Goal: Task Accomplishment & Management: Manage account settings

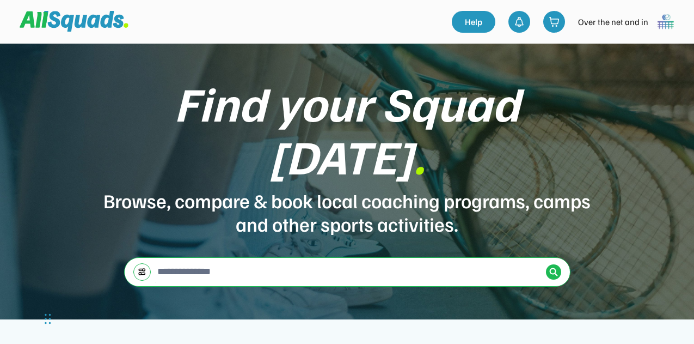
click at [662, 17] on img at bounding box center [666, 22] width 22 height 22
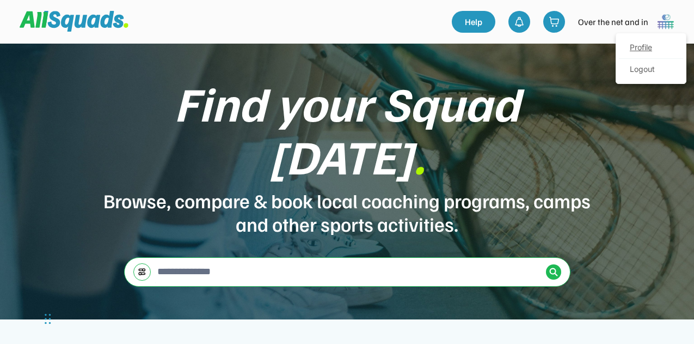
click at [637, 44] on link "Profile" at bounding box center [651, 48] width 64 height 22
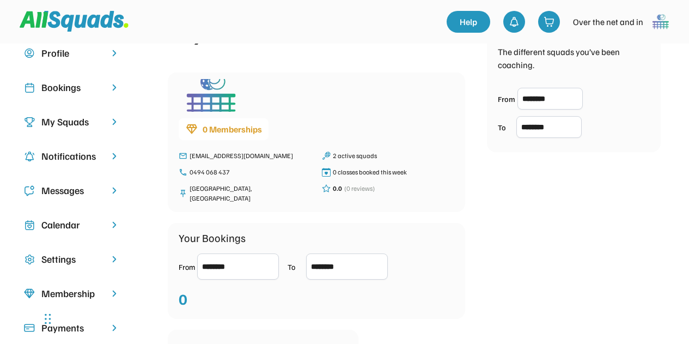
scroll to position [19, 0]
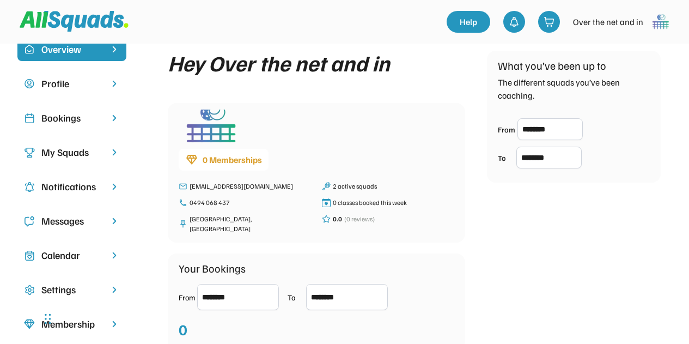
click at [84, 151] on div "My Squads" at bounding box center [71, 152] width 61 height 15
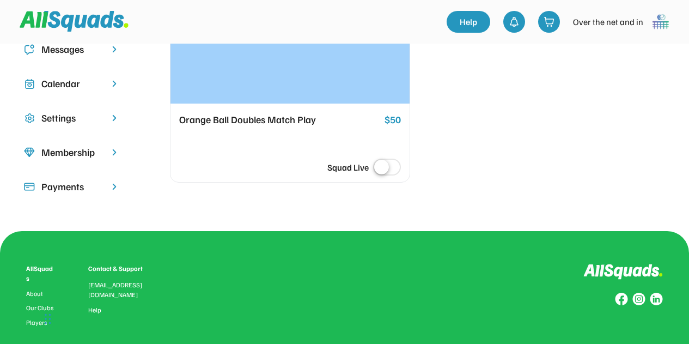
scroll to position [192, 0]
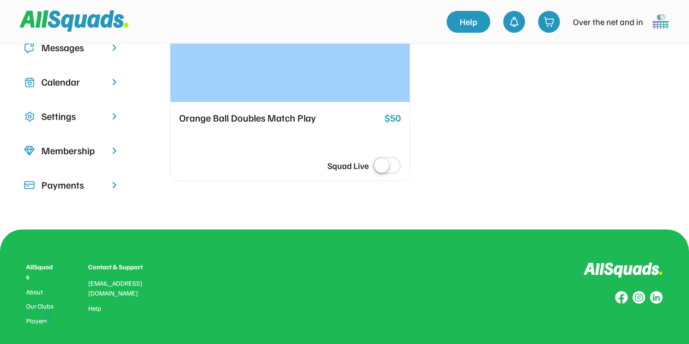
click at [69, 114] on div "Settings" at bounding box center [71, 116] width 61 height 15
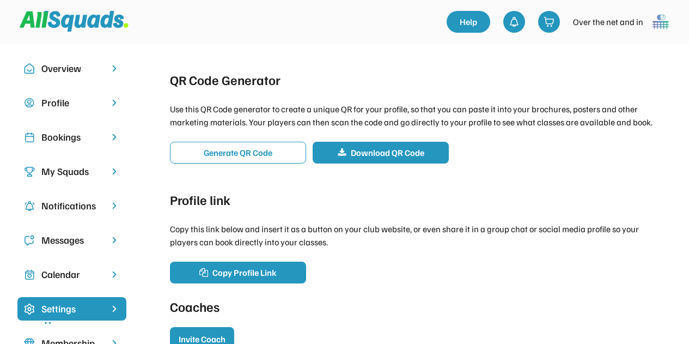
scroll to position [39, 0]
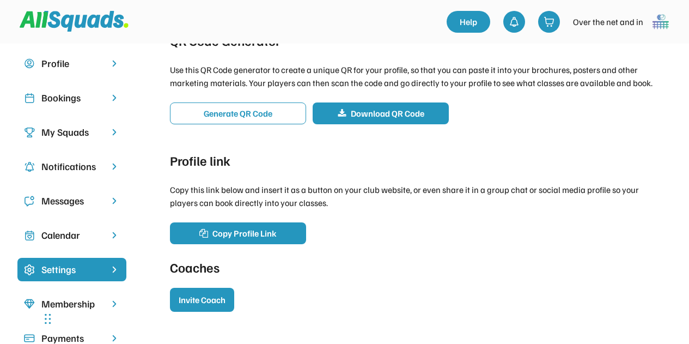
click at [88, 70] on div "Profile" at bounding box center [71, 63] width 61 height 15
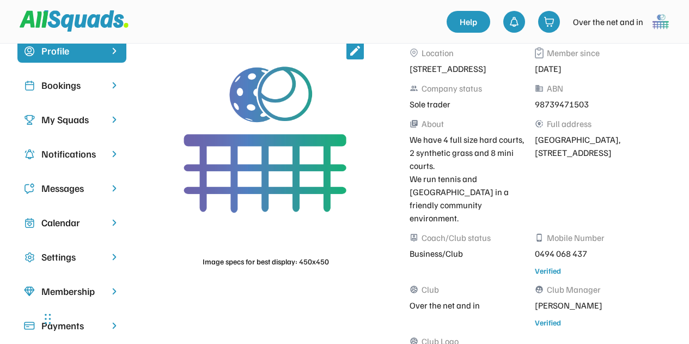
scroll to position [49, 0]
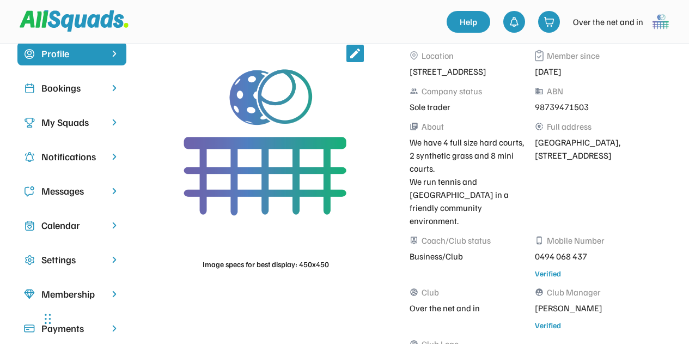
click at [87, 90] on div "Bookings" at bounding box center [71, 88] width 61 height 15
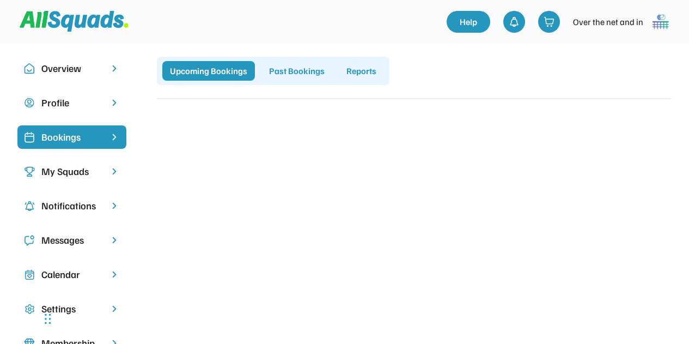
click at [65, 173] on div "My Squads" at bounding box center [71, 171] width 61 height 15
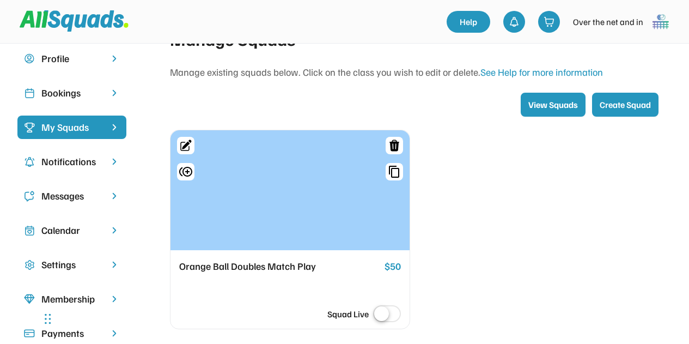
scroll to position [44, 0]
click at [66, 163] on div "Notifications" at bounding box center [71, 162] width 61 height 15
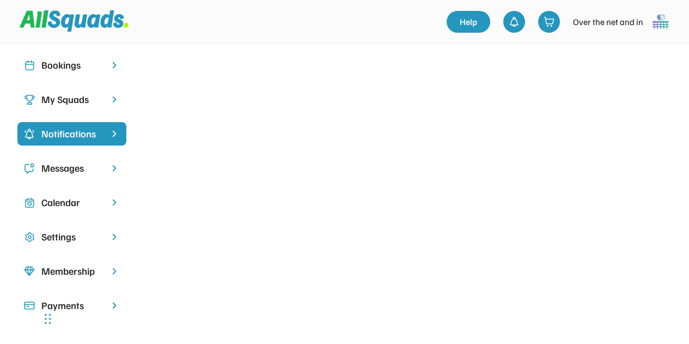
scroll to position [73, 0]
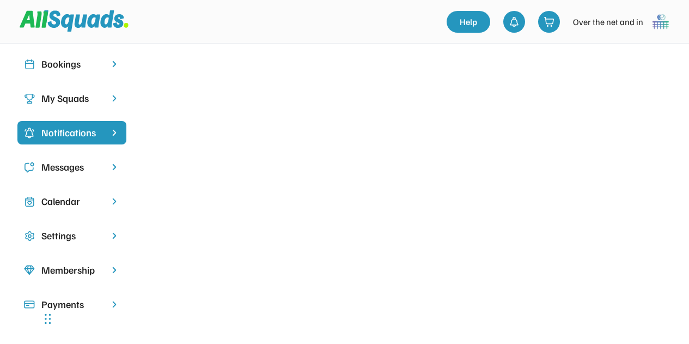
click at [92, 167] on div "Messages" at bounding box center [71, 167] width 61 height 15
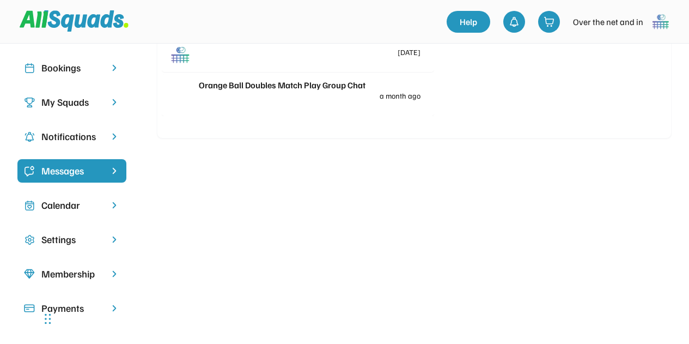
scroll to position [70, 0]
click at [69, 239] on div "Settings" at bounding box center [71, 238] width 61 height 15
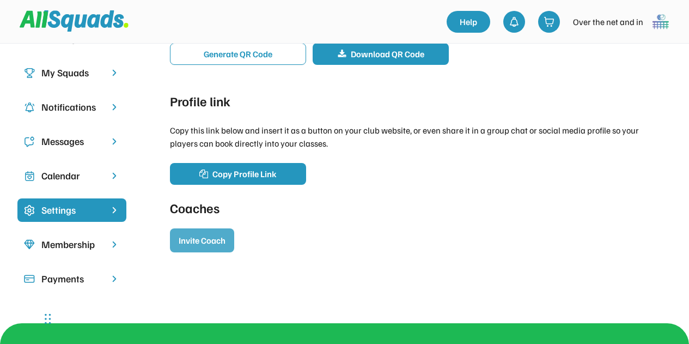
scroll to position [197, 0]
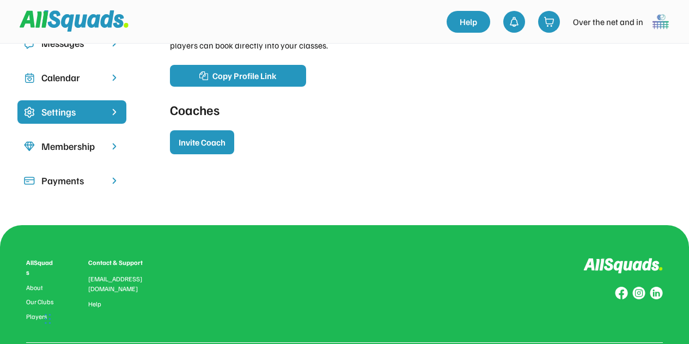
click at [95, 149] on div "Membership" at bounding box center [71, 146] width 61 height 15
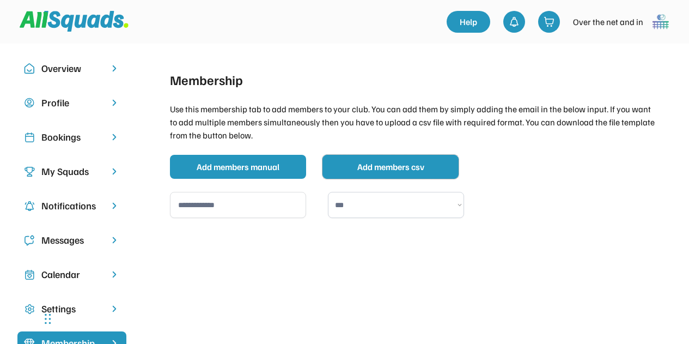
click at [406, 166] on button "Add members csv" at bounding box center [390, 167] width 136 height 24
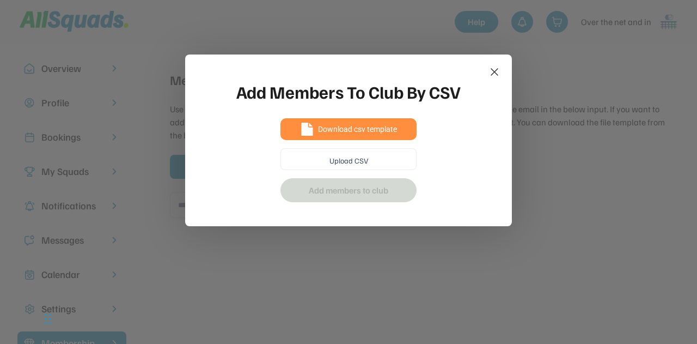
click at [388, 125] on span "Download csv template" at bounding box center [357, 129] width 79 height 8
click at [338, 161] on input "file" at bounding box center [348, 159] width 135 height 21
type input "**********"
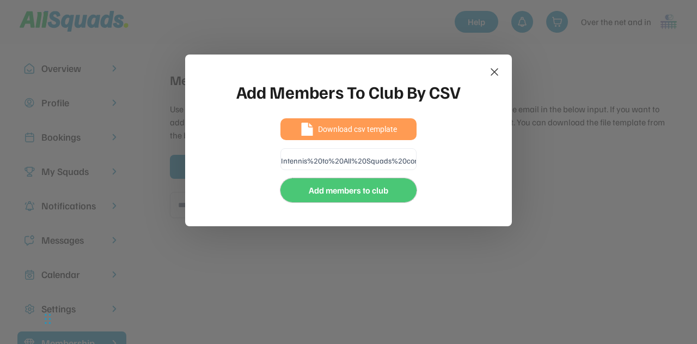
click at [336, 187] on button "Add members to club" at bounding box center [349, 190] width 136 height 24
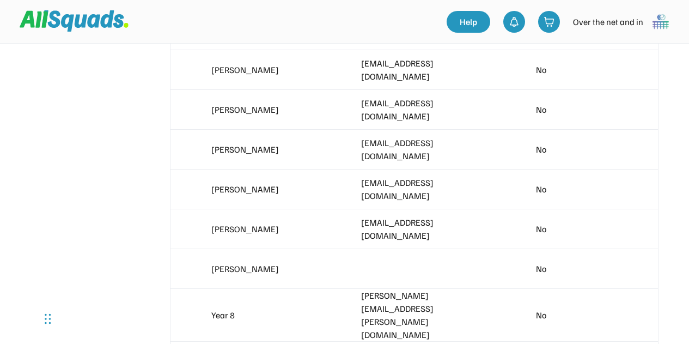
scroll to position [8588, 0]
